Goal: Task Accomplishment & Management: Manage account settings

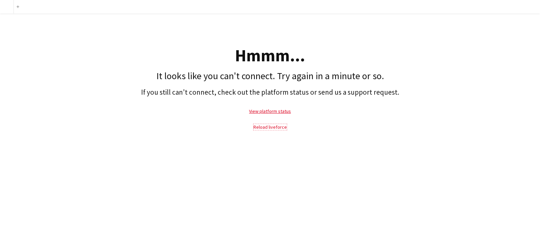
click at [266, 129] on link "Reload liveforce" at bounding box center [269, 127] width 33 height 6
click at [269, 110] on link "View platform status" at bounding box center [270, 111] width 42 height 6
click at [277, 131] on p "Reload liveforce" at bounding box center [269, 127] width 533 height 16
click at [276, 126] on link "Reload liveforce" at bounding box center [269, 127] width 33 height 6
click at [275, 128] on link "Reload liveforce" at bounding box center [269, 127] width 33 height 6
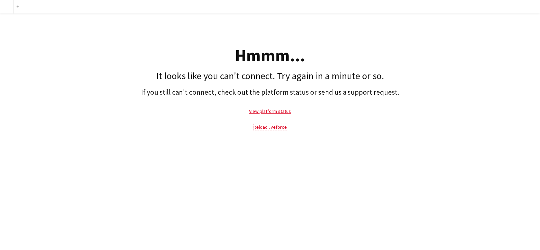
click at [275, 128] on link "Reload liveforce" at bounding box center [269, 127] width 33 height 6
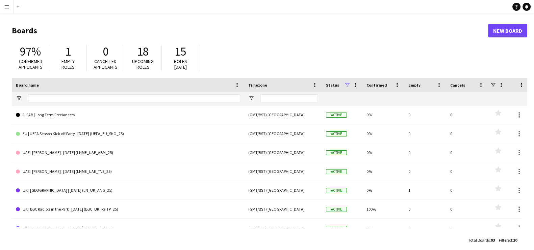
click at [7, 9] on button "Menu" at bounding box center [7, 7] width 14 height 14
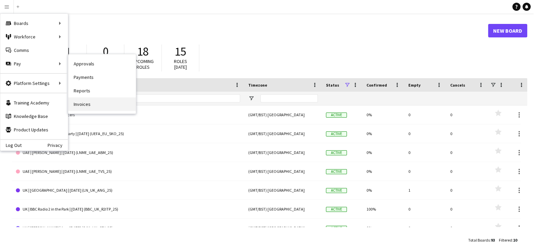
click at [84, 102] on link "Invoices" at bounding box center [102, 105] width 68 height 14
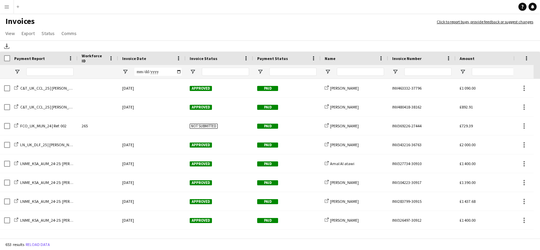
click at [4, 6] on app-icon "Menu" at bounding box center [6, 6] width 5 height 5
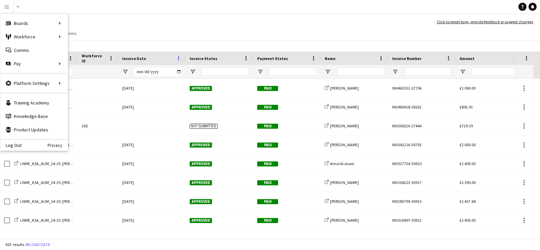
click at [180, 56] on span at bounding box center [179, 58] width 6 height 6
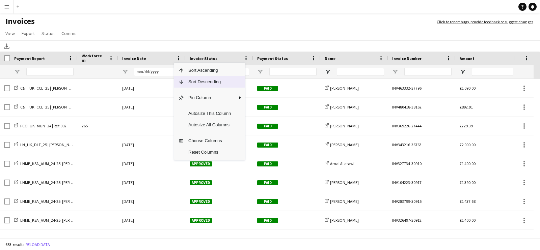
click at [190, 79] on span "Sort Descending" at bounding box center [209, 81] width 51 height 11
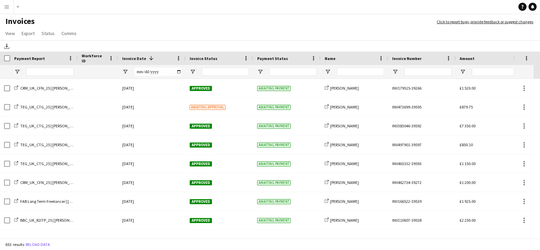
click at [7, 9] on app-icon "Menu" at bounding box center [6, 6] width 5 height 5
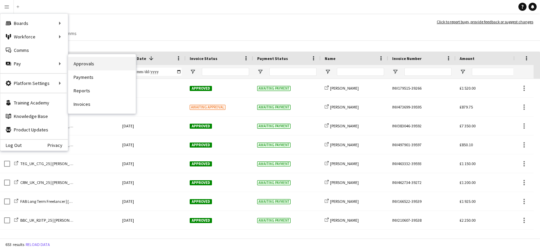
click at [86, 60] on link "Approvals" at bounding box center [102, 64] width 68 height 14
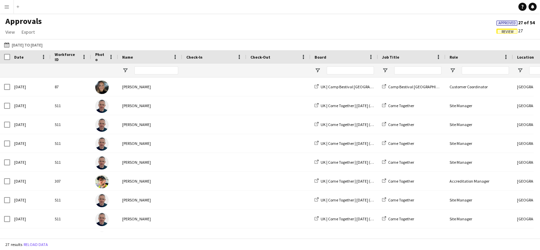
click at [507, 31] on span "Review" at bounding box center [508, 32] width 12 height 4
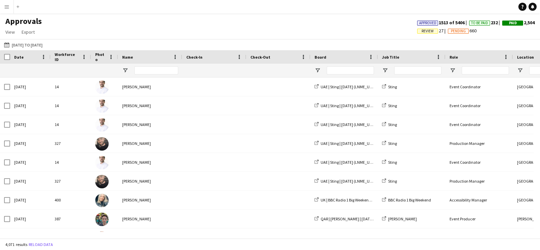
click at [422, 33] on span "Review" at bounding box center [428, 31] width 12 height 4
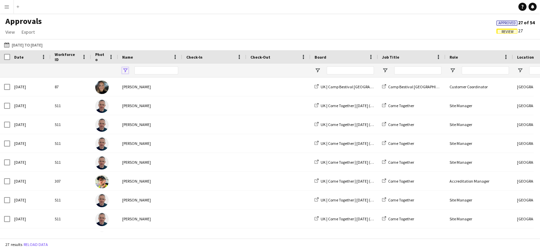
click at [123, 71] on span "Open Filter Menu" at bounding box center [125, 71] width 6 height 6
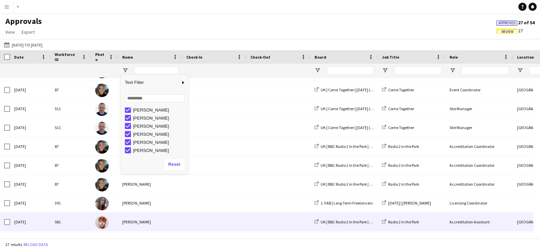
scroll to position [356, 0]
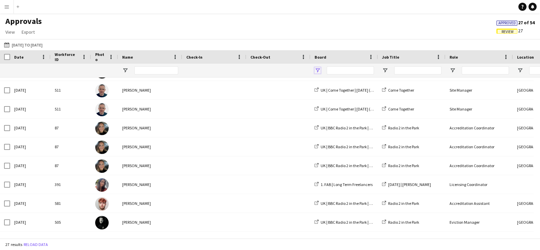
click at [318, 70] on span "Open Filter Menu" at bounding box center [318, 71] width 6 height 6
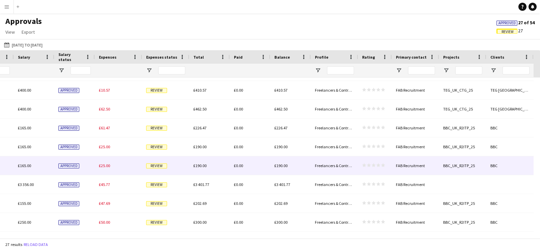
click at [111, 168] on div "£25.00" at bounding box center [118, 166] width 47 height 19
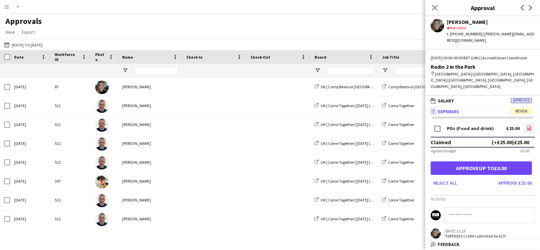
click at [527, 126] on icon "file-image" at bounding box center [529, 128] width 5 height 5
click at [432, 7] on icon "Close pop-in" at bounding box center [434, 7] width 6 height 6
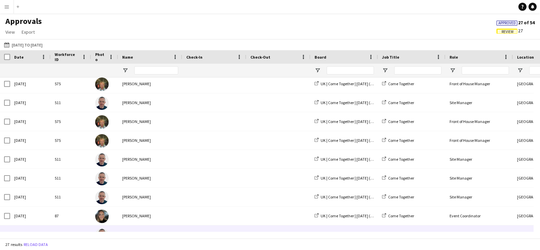
scroll to position [257, 0]
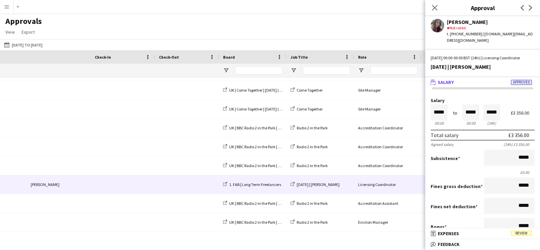
scroll to position [0, 435]
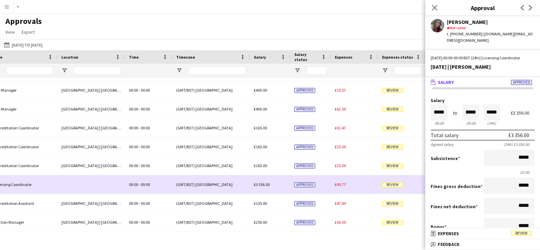
click at [341, 185] on span "£45.77" at bounding box center [340, 184] width 11 height 5
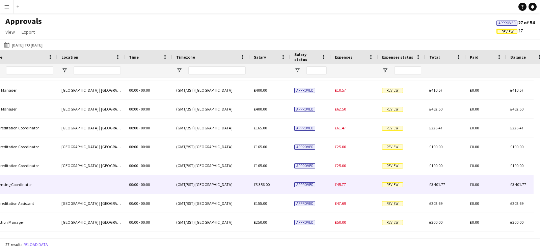
click at [341, 185] on span "£45.77" at bounding box center [340, 184] width 11 height 5
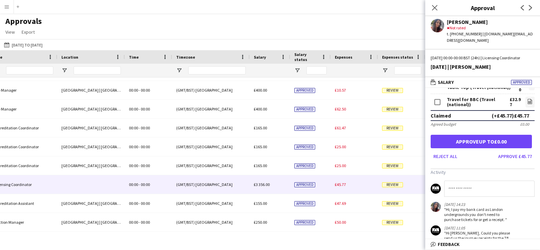
scroll to position [76, 0]
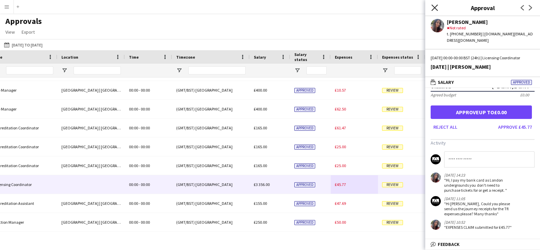
click at [435, 8] on icon at bounding box center [434, 7] width 6 height 6
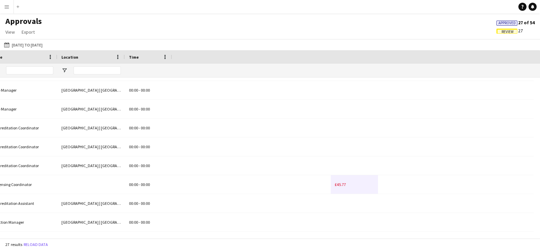
scroll to position [0, 0]
